Goal: Task Accomplishment & Management: Complete application form

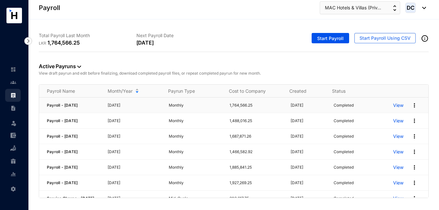
click at [393, 106] on p "View" at bounding box center [398, 105] width 10 height 6
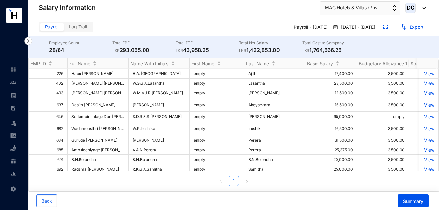
click at [14, 83] on img at bounding box center [13, 83] width 6 height 6
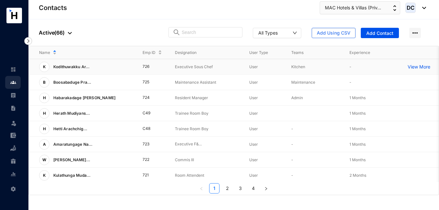
click at [421, 66] on p "View More" at bounding box center [421, 67] width 26 height 6
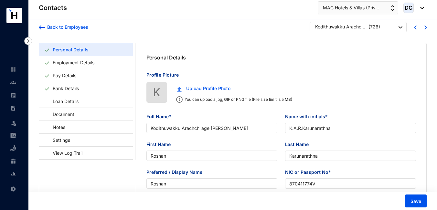
type input "Kodithuwakku Arachchilage [PERSON_NAME]"
type input "K.A.R.Karunarathna"
type input "Roshan"
type input "Karunarathna"
type input "Roshan"
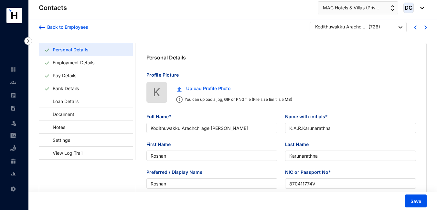
type input "870411774V"
type input "0717715205"
type input "[DATE]"
click at [72, 73] on link "Pay Details" at bounding box center [64, 75] width 29 height 13
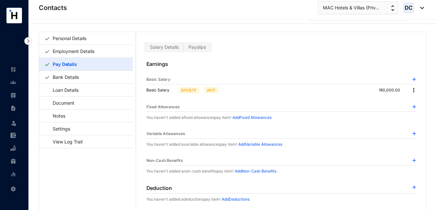
scroll to position [16, 0]
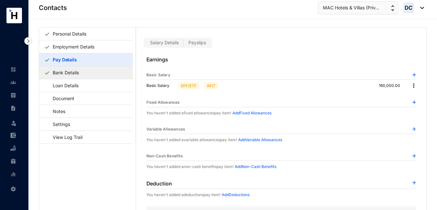
click at [68, 72] on link "Bank Details" at bounding box center [65, 72] width 31 height 13
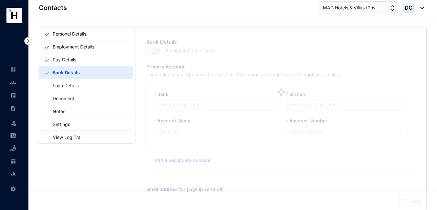
type input "K.A.R.Karunarathna"
type input "04802014938"
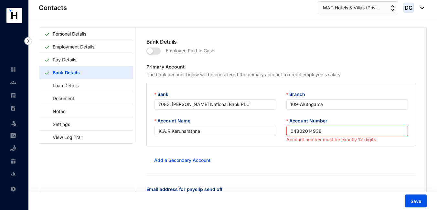
drag, startPoint x: 320, startPoint y: 131, endPoint x: 289, endPoint y: 130, distance: 31.4
click at [289, 130] on input "04802014938" at bounding box center [348, 131] width 122 height 10
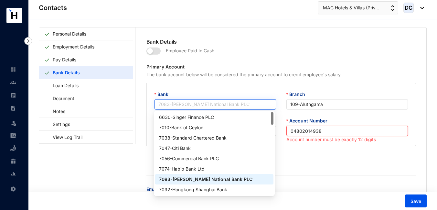
drag, startPoint x: 174, startPoint y: 105, endPoint x: 208, endPoint y: 104, distance: 34.0
click at [208, 104] on span "7083 - [PERSON_NAME] National Bank PLC" at bounding box center [216, 105] width 114 height 10
click at [243, 104] on span "7083 - [PERSON_NAME] National Bank PLC" at bounding box center [216, 105] width 114 height 10
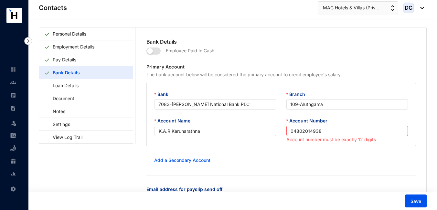
click at [238, 58] on div "Employee Paid In Cash" at bounding box center [282, 55] width 270 height 18
click at [277, 38] on div "Bank Details Employee Paid In Cash Primary Account The bank account below will …" at bounding box center [281, 121] width 291 height 188
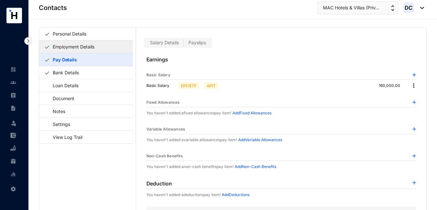
click at [69, 44] on link "Employment Details" at bounding box center [73, 46] width 47 height 13
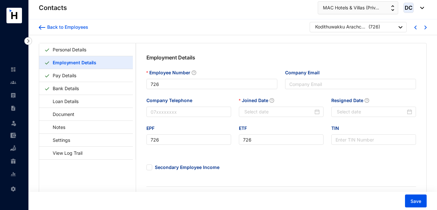
type input "[DATE]"
